Goal: Contribute content: Add original content to the website for others to see

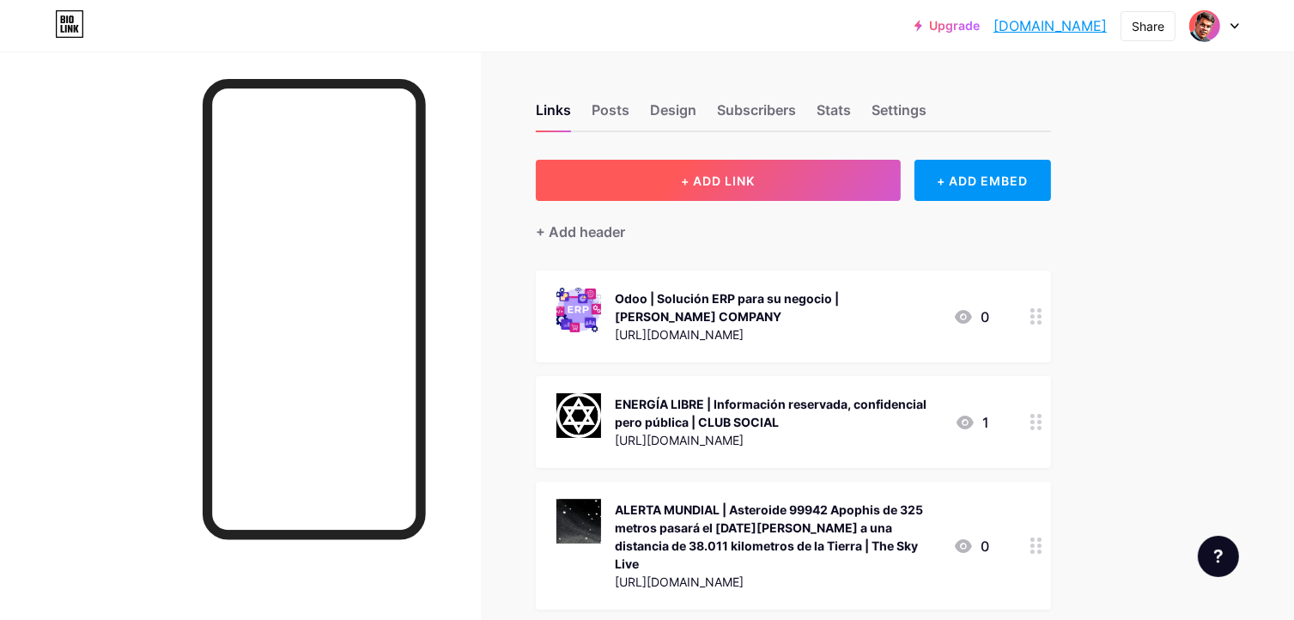
click at [738, 173] on span "+ ADD LINK" at bounding box center [718, 180] width 74 height 15
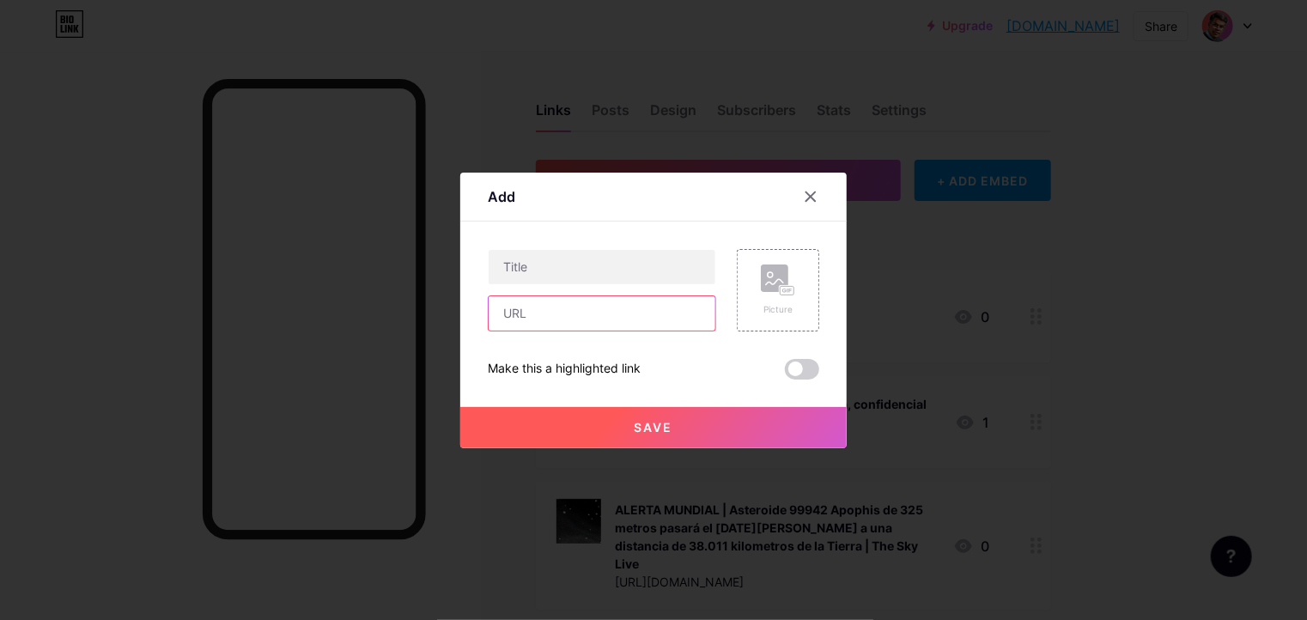
click at [580, 324] on input "text" at bounding box center [602, 313] width 227 height 34
paste input "[URL][DOMAIN_NAME]"
type input "[URL][DOMAIN_NAME]"
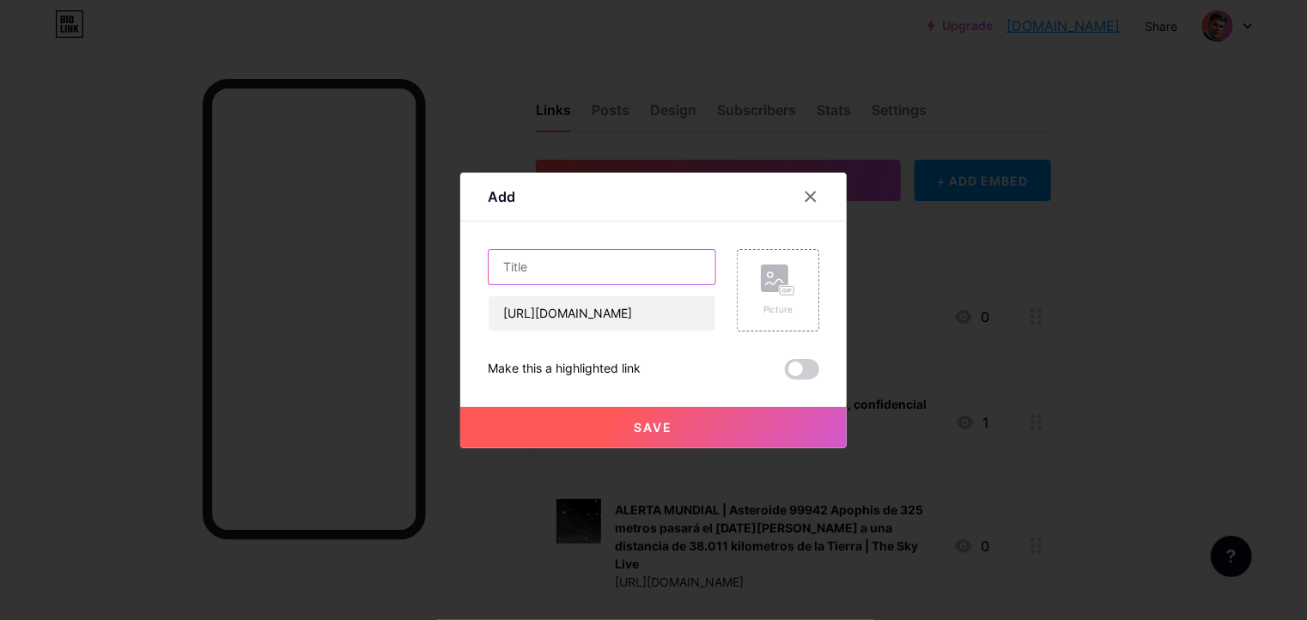
click at [540, 260] on input "text" at bounding box center [602, 267] width 227 height 34
paste input "Tratado para la Proscripción de las Armas Nucleares en la [GEOGRAPHIC_DATA] y […"
click at [586, 272] on input "Tratado para la Proscripción de las Armas Nucleares en la [GEOGRAPHIC_DATA] y […" at bounding box center [602, 267] width 227 height 34
paste input "Tratado de Tlatelolco"
click at [693, 264] on input "TRATADO DE TLATELOLCO | Tratado para la Proscripción de las Armas Nucleares en …" at bounding box center [602, 267] width 227 height 34
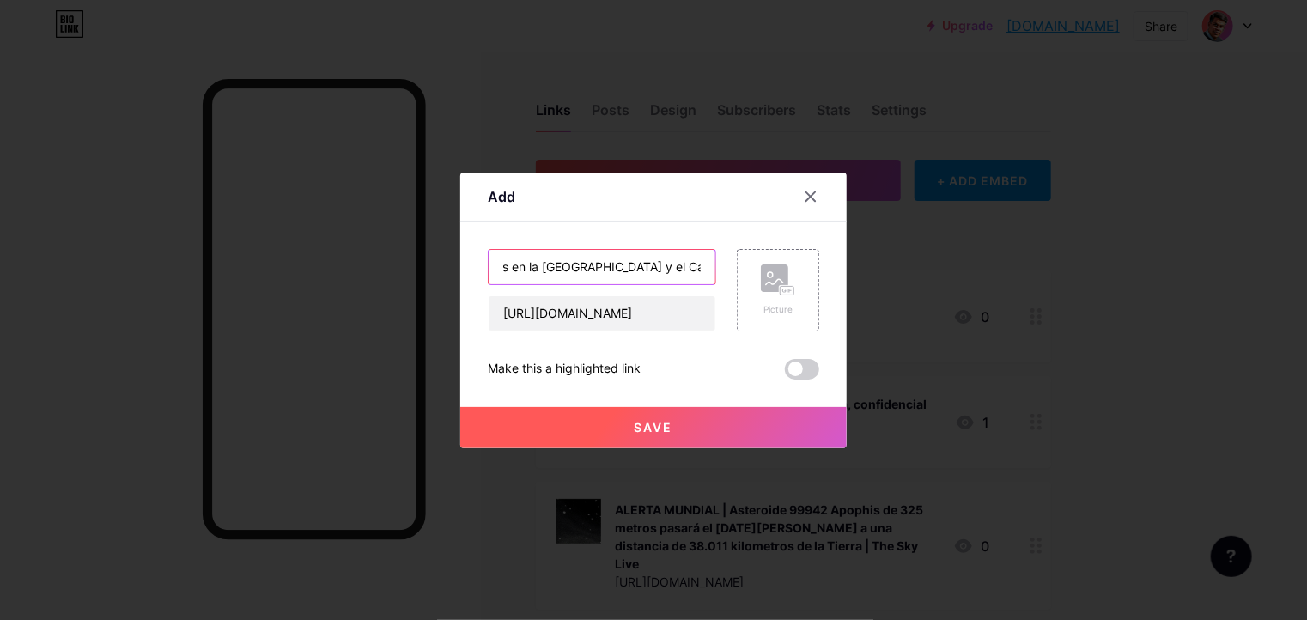
scroll to position [0, 459]
paste input "opanal"
click at [691, 270] on input "TRATADO DE TLATELOLCO | Tratado para la Proscripción de las Armas Nucleares en …" at bounding box center [602, 267] width 227 height 34
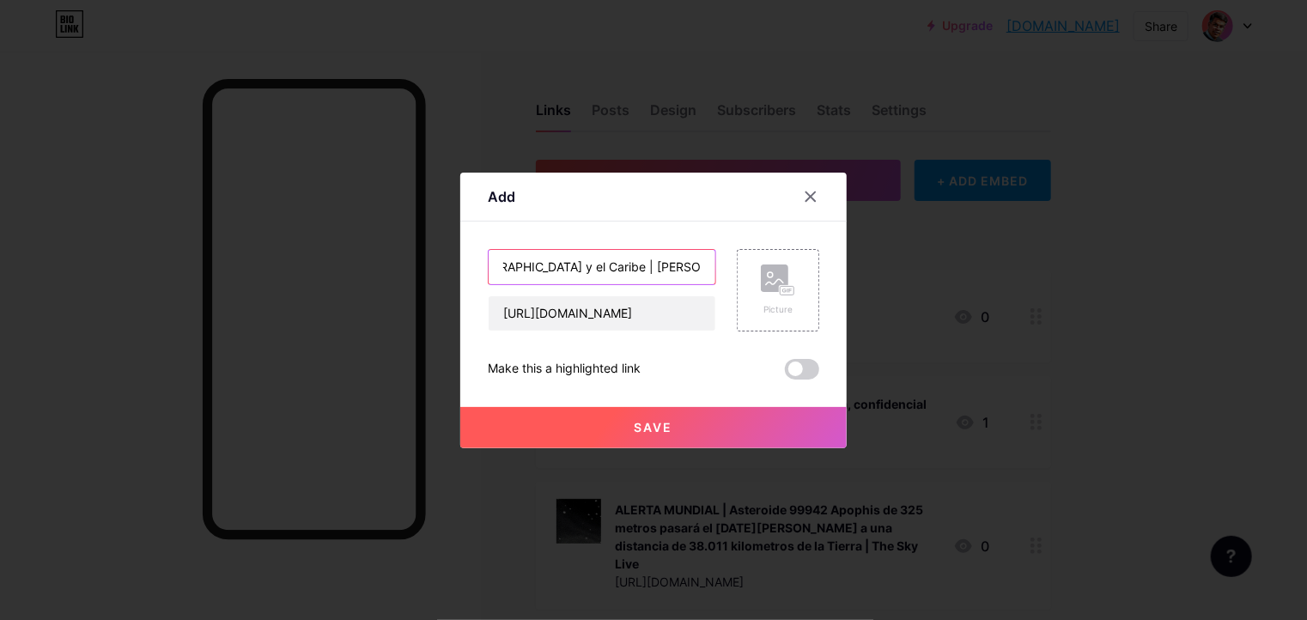
type input "TRATADO DE TLATELOLCO | Tratado para la Proscripción de las Armas Nucleares en …"
click at [775, 276] on rect at bounding box center [774, 277] width 27 height 27
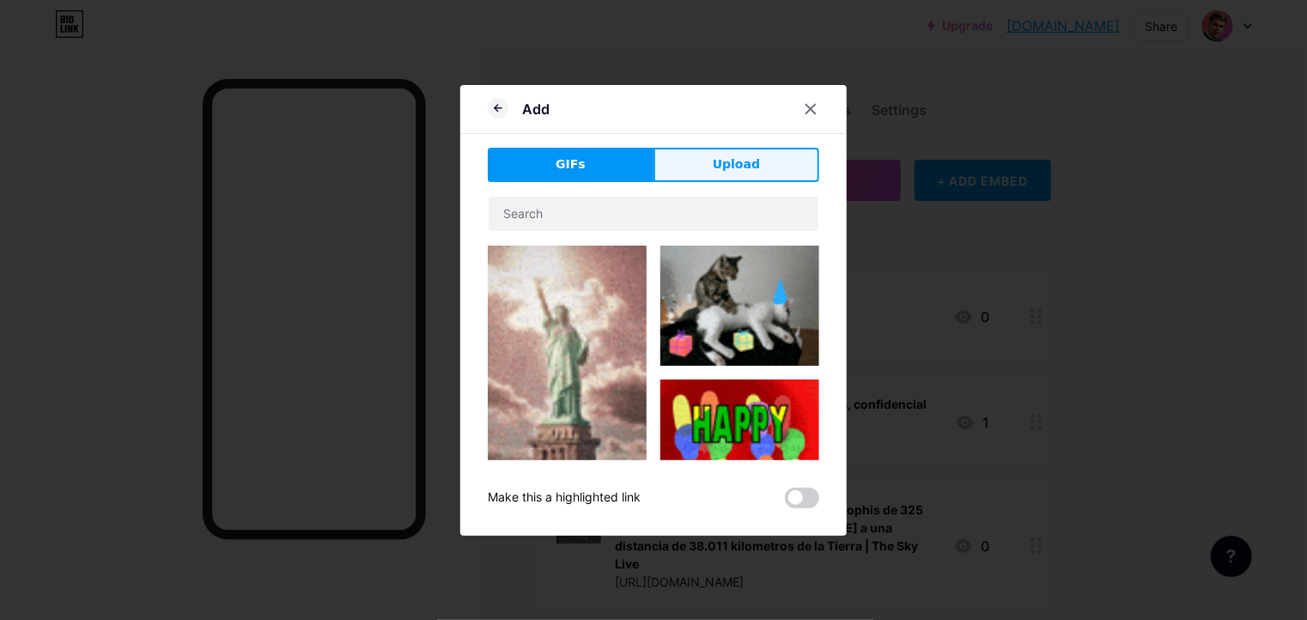
click at [738, 162] on span "Upload" at bounding box center [736, 164] width 47 height 18
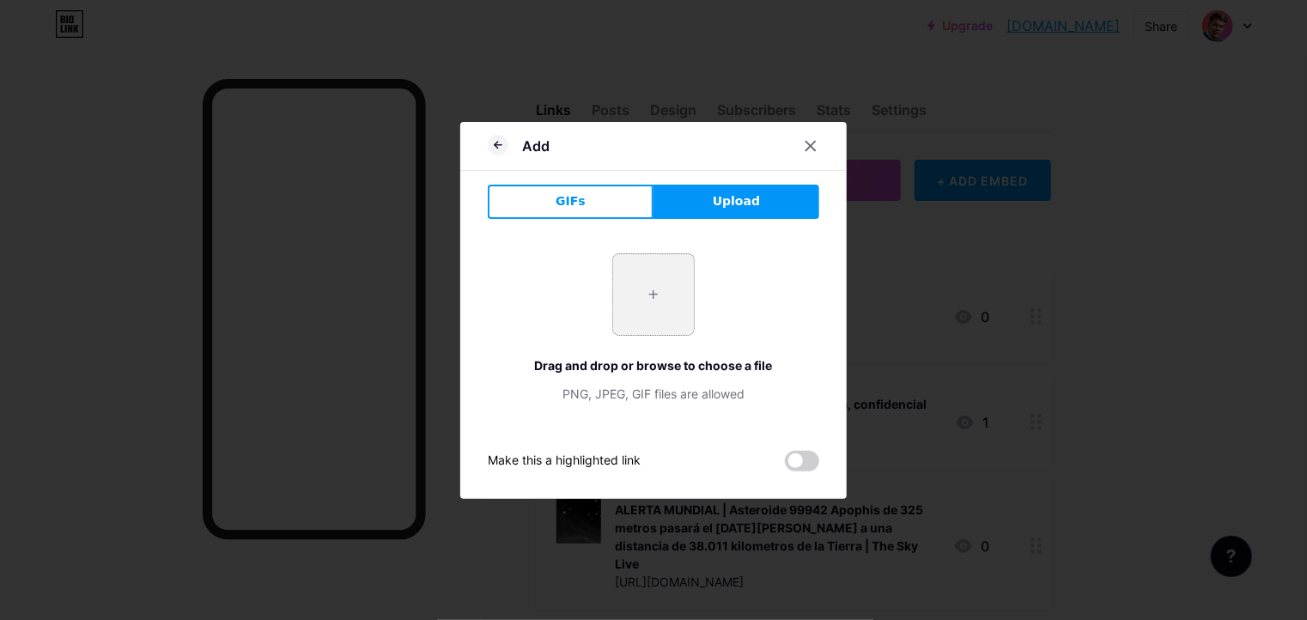
click at [649, 295] on input "file" at bounding box center [653, 294] width 81 height 81
type input "C:\fakepath\logo.png"
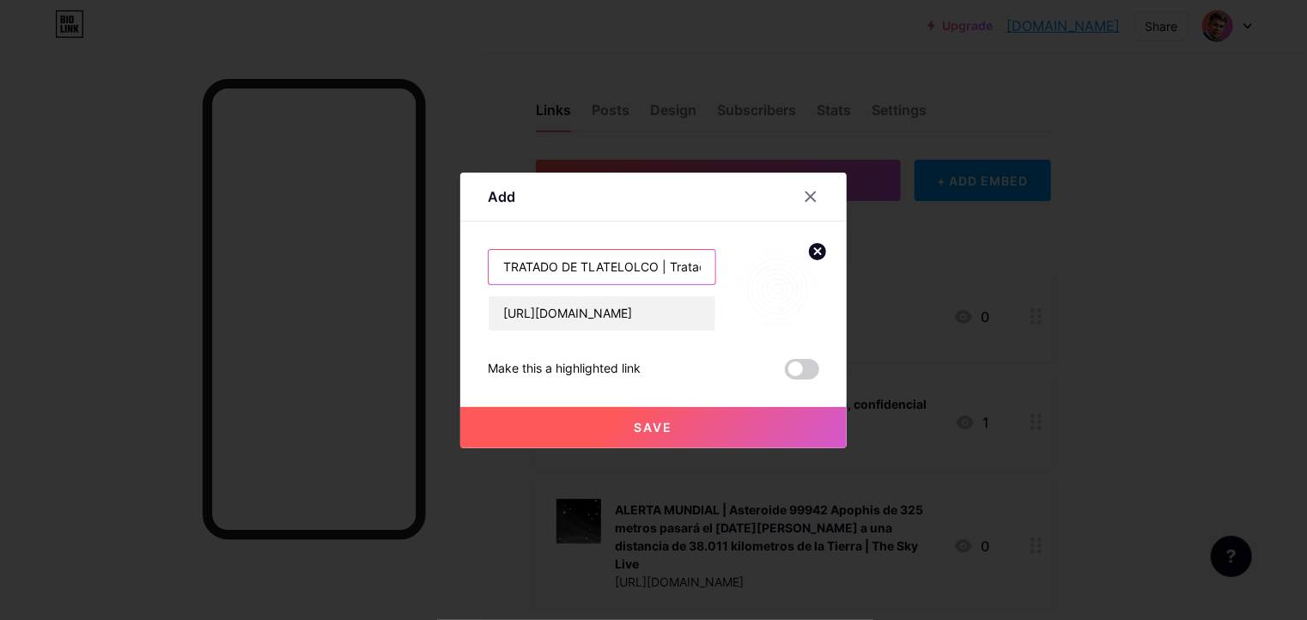
click at [683, 276] on input "TRATADO DE TLATELOLCO | Tratado para la Proscripción de las Armas Nucleares en …" at bounding box center [602, 267] width 227 height 34
type input "TRATADO DE TLATELOLCO | Proscripción de las Armas Nucleares en la [GEOGRAPHIC_D…"
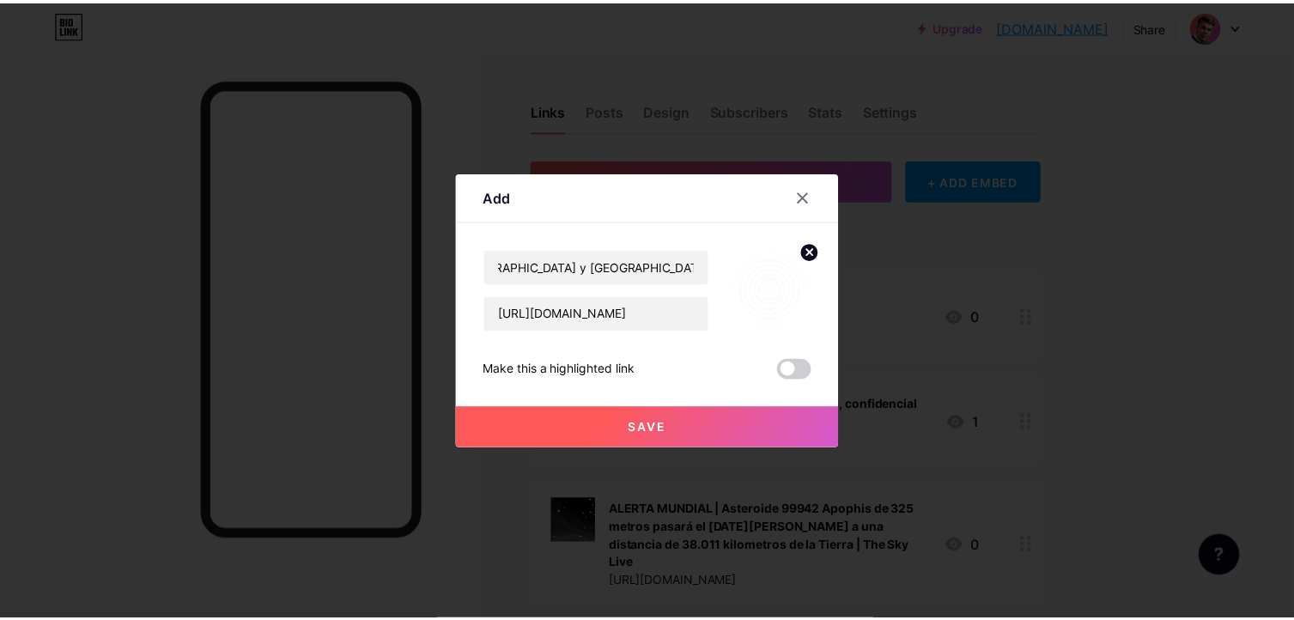
scroll to position [0, 0]
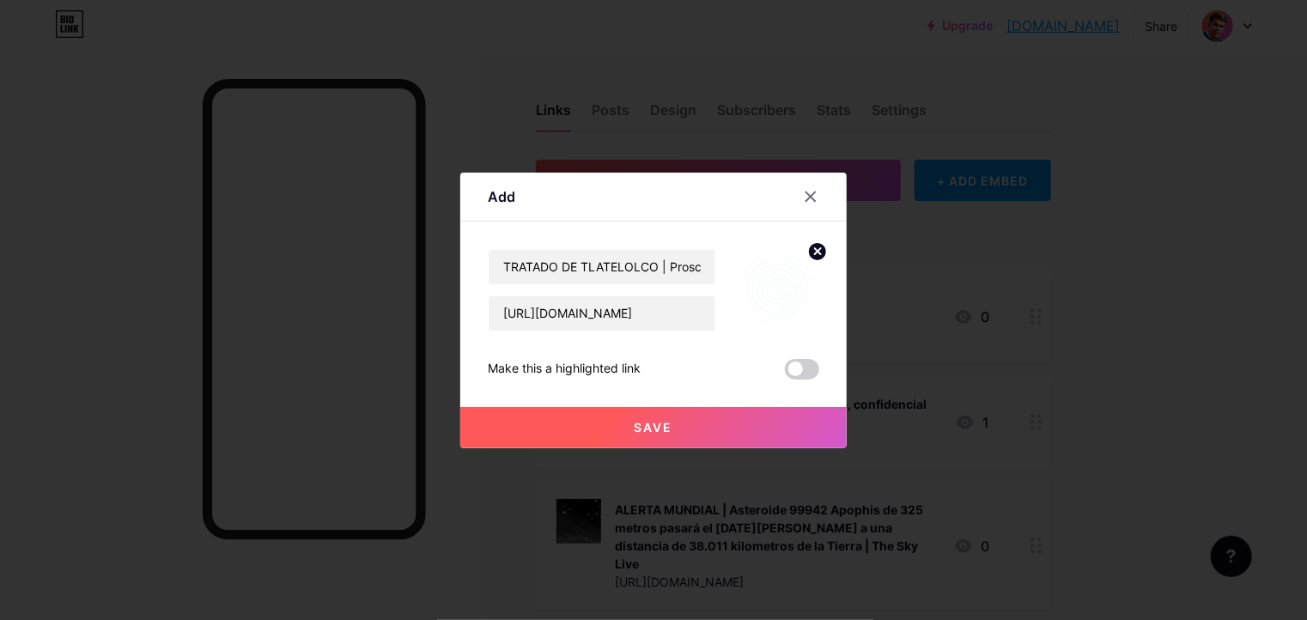
click at [671, 429] on span "Save" at bounding box center [654, 427] width 39 height 15
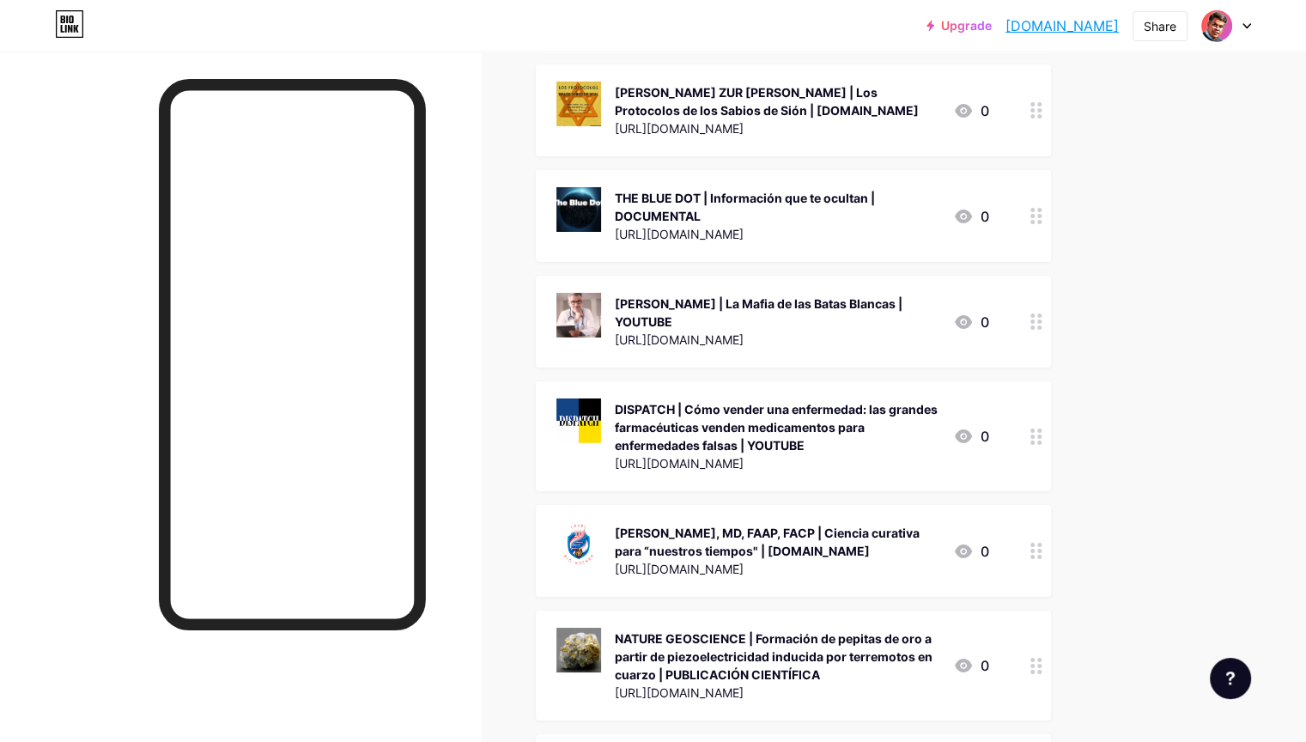
scroll to position [5839, 0]
